Goal: Task Accomplishment & Management: Use online tool/utility

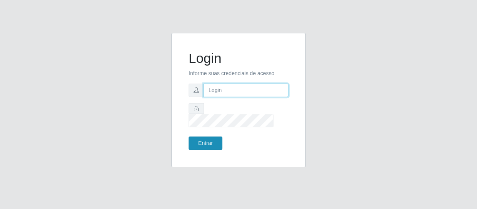
type input "[EMAIL_ADDRESS][DOMAIN_NAME]"
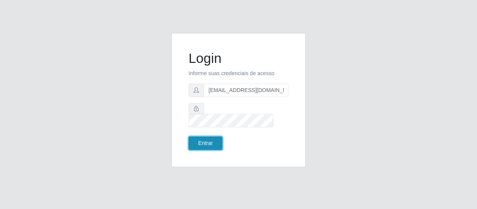
click at [207, 137] on button "Entrar" at bounding box center [205, 143] width 34 height 13
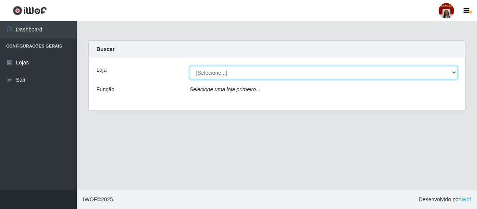
click at [224, 73] on select "[Selecione...] Mar Vermelho - Loja 04" at bounding box center [324, 72] width 268 height 13
select select "251"
click at [190, 66] on select "[Selecione...] Mar Vermelho - Loja 04" at bounding box center [324, 72] width 268 height 13
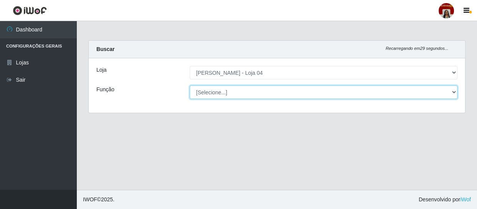
click at [225, 91] on select "[Selecione...] ASG ASG + ASG ++ Auxiliar de Depósito Auxiliar de Depósito + Aux…" at bounding box center [324, 92] width 268 height 13
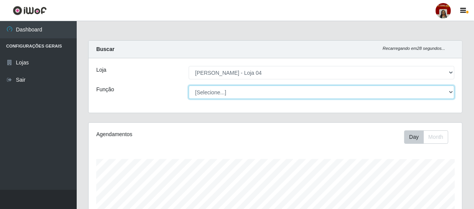
scroll to position [159, 374]
select select "112"
click at [189, 86] on select "[Selecione...] ASG ASG + ASG ++ Auxiliar de Depósito Auxiliar de Depósito + Aux…" at bounding box center [322, 92] width 266 height 13
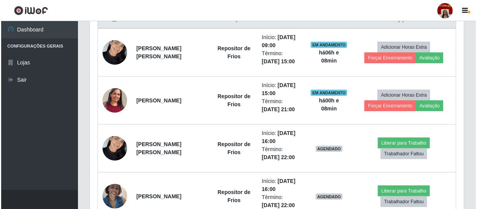
scroll to position [320, 0]
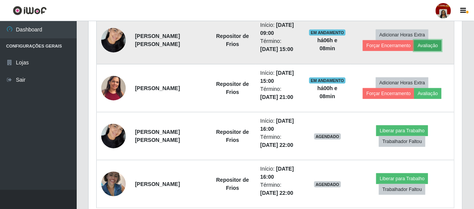
click at [436, 46] on button "Avaliação" at bounding box center [427, 45] width 27 height 11
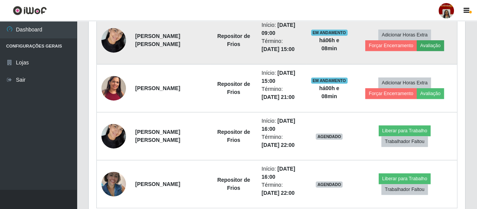
scroll to position [159, 370]
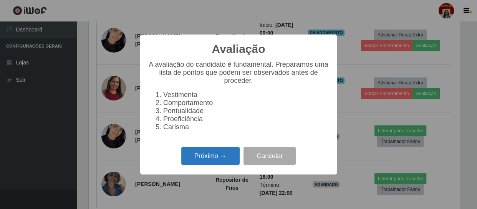
click at [218, 163] on button "Próximo →" at bounding box center [210, 156] width 58 height 18
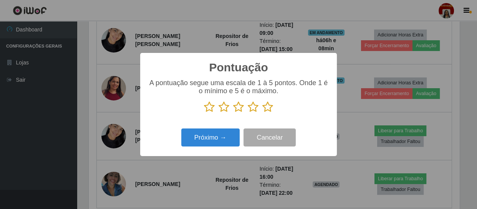
click at [267, 112] on icon at bounding box center [267, 107] width 11 height 12
click at [262, 113] on input "radio" at bounding box center [262, 113] width 0 height 0
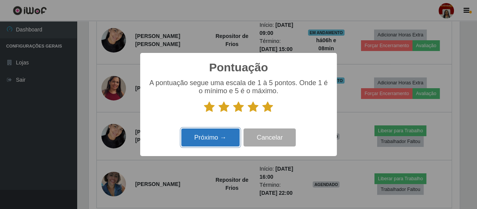
click at [201, 144] on button "Próximo →" at bounding box center [210, 138] width 58 height 18
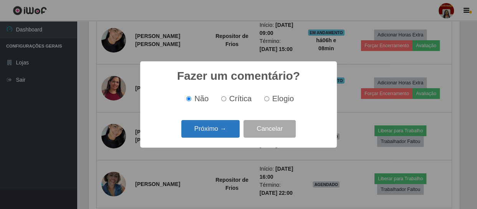
click at [211, 130] on button "Próximo →" at bounding box center [210, 129] width 58 height 18
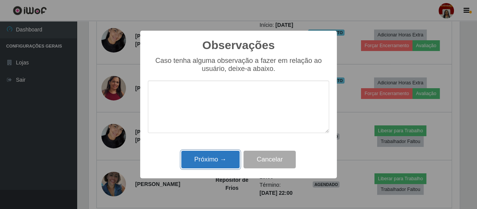
click at [218, 162] on button "Próximo →" at bounding box center [210, 160] width 58 height 18
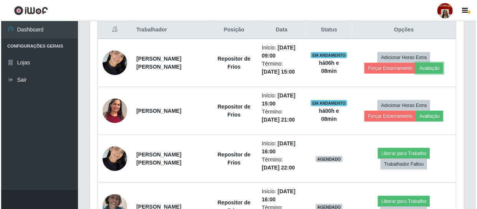
scroll to position [285, 0]
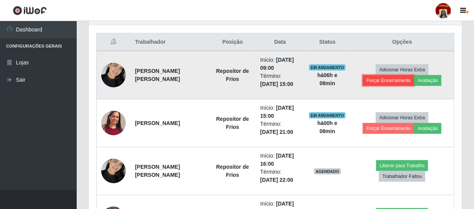
click at [390, 81] on button "Forçar Encerramento" at bounding box center [388, 80] width 51 height 11
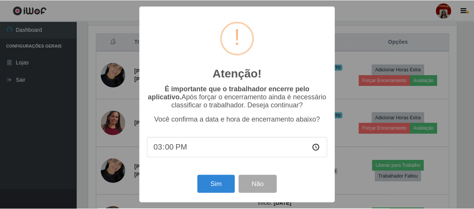
scroll to position [159, 370]
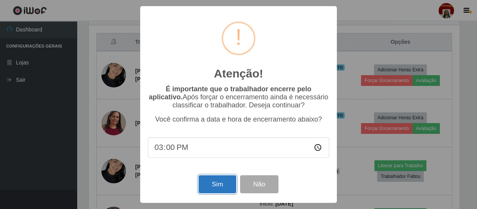
click at [226, 185] on button "Sim" at bounding box center [216, 184] width 37 height 18
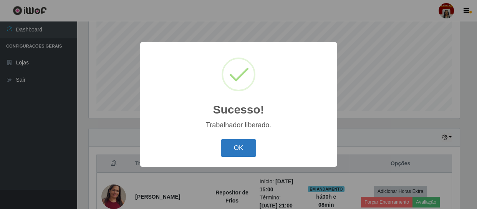
click at [238, 145] on button "OK" at bounding box center [239, 148] width 36 height 18
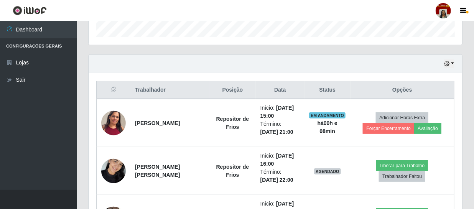
scroll to position [307, 0]
